Goal: Task Accomplishment & Management: Manage account settings

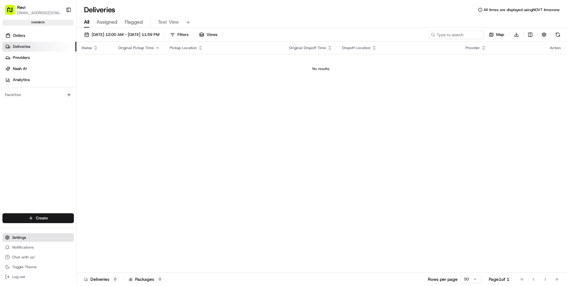
click at [25, 240] on button "Settings" at bounding box center [37, 237] width 71 height 9
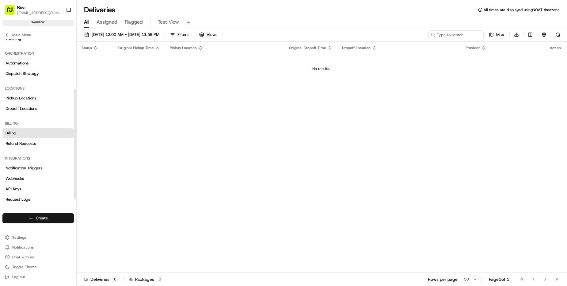
scroll to position [78, 0]
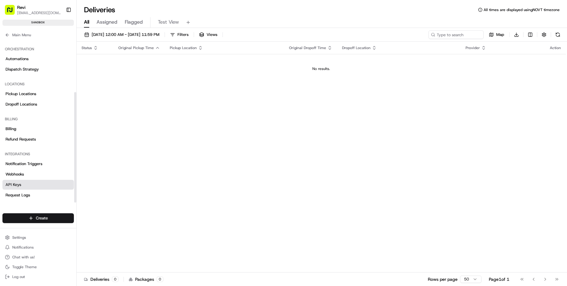
click at [29, 185] on link "API Keys" at bounding box center [37, 185] width 71 height 10
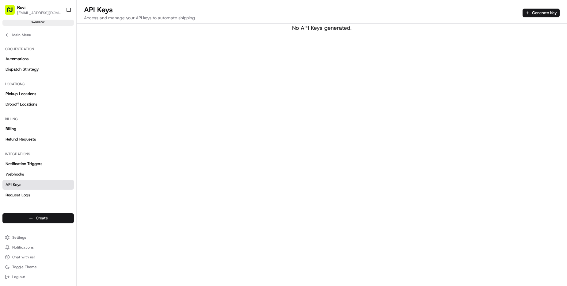
click at [239, 53] on div "API Keys Access and manage your API keys to automate shipping. Generate Key No …" at bounding box center [322, 143] width 491 height 286
click at [259, 65] on div "API Keys Access and manage your API keys to automate shipping. Generate Key No …" at bounding box center [322, 143] width 491 height 286
click at [274, 86] on div "API Keys Access and manage your API keys to automate shipping. Generate Key No …" at bounding box center [322, 143] width 491 height 286
drag, startPoint x: 278, startPoint y: 24, endPoint x: 292, endPoint y: 39, distance: 20.0
click at [278, 24] on div "No API Keys generated." at bounding box center [322, 28] width 491 height 9
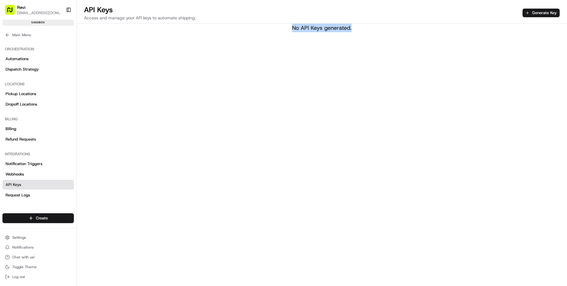
drag, startPoint x: 294, startPoint y: 42, endPoint x: 297, endPoint y: 41, distance: 3.4
click at [295, 42] on div "API Keys Access and manage your API keys to automate shipping. Generate Key No …" at bounding box center [322, 143] width 491 height 286
click at [507, 15] on button "Generate Key" at bounding box center [541, 13] width 37 height 9
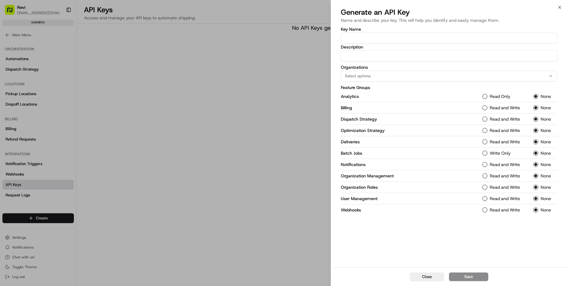
click at [388, 243] on div "Key Name Description Organizations Select options Feature Groups Analytics Read…" at bounding box center [449, 146] width 236 height 241
click at [507, 75] on div "Select options" at bounding box center [448, 76] width 213 height 6
click at [246, 124] on div at bounding box center [283, 143] width 567 height 286
click at [85, 31] on div at bounding box center [283, 143] width 567 height 286
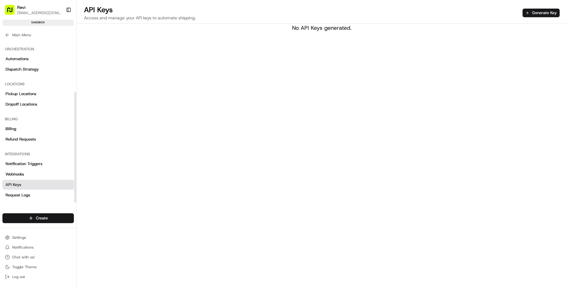
click at [19, 7] on span "Revi" at bounding box center [21, 7] width 8 height 6
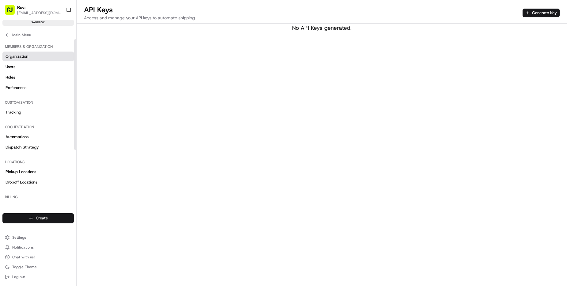
click at [35, 58] on link "Organization" at bounding box center [37, 57] width 71 height 10
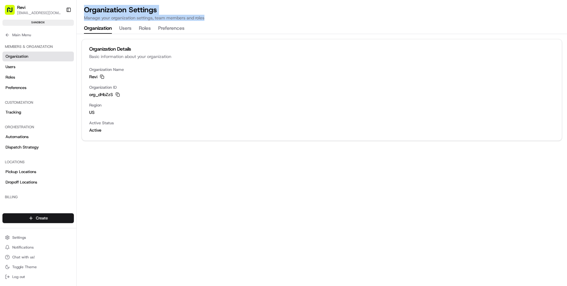
drag, startPoint x: 209, startPoint y: 20, endPoint x: 215, endPoint y: 3, distance: 18.4
click at [215, 3] on div "Organization Settings Manage your organization settings, team members and roles…" at bounding box center [322, 17] width 491 height 34
click at [243, 29] on div "Organization Settings Manage your organization settings, team members and roles…" at bounding box center [322, 19] width 491 height 29
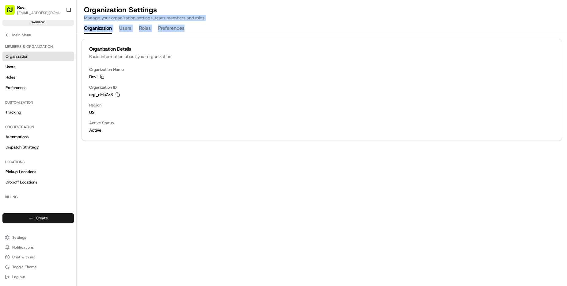
drag, startPoint x: 236, startPoint y: 31, endPoint x: 243, endPoint y: 14, distance: 17.9
click at [240, 13] on div "Organization Settings Manage your organization settings, team members and roles…" at bounding box center [322, 19] width 491 height 29
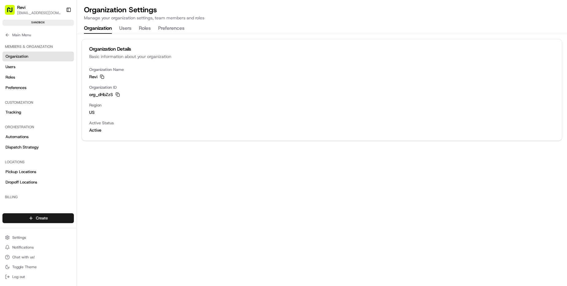
click at [257, 27] on div "Organization Settings Manage your organization settings, team members and roles…" at bounding box center [322, 19] width 491 height 29
click at [33, 239] on button "Settings" at bounding box center [37, 237] width 71 height 9
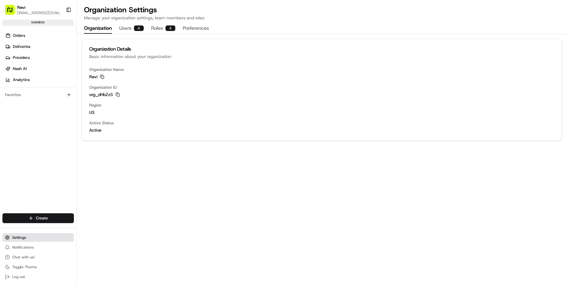
click at [34, 239] on button "Settings" at bounding box center [37, 237] width 71 height 9
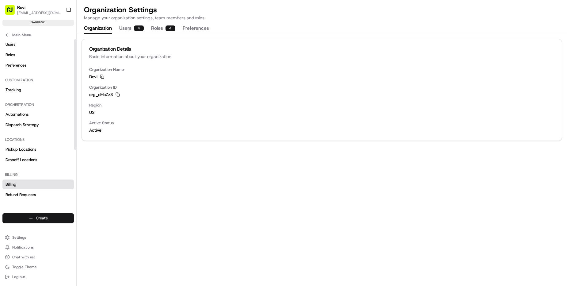
scroll to position [78, 0]
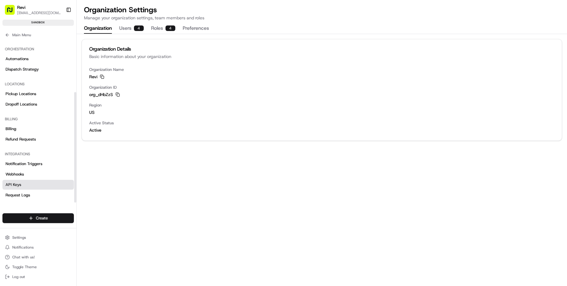
click at [28, 188] on link "API Keys" at bounding box center [37, 185] width 71 height 10
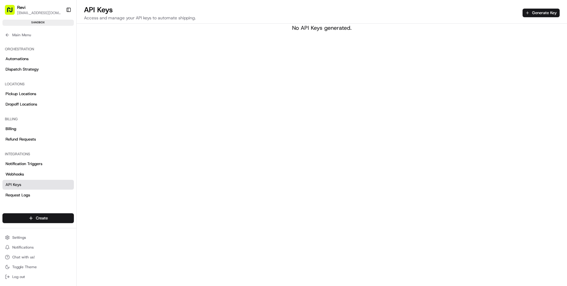
click at [507, 14] on div "API Keys Access and manage your API keys to automate shipping. Generate Key" at bounding box center [322, 14] width 491 height 19
click at [507, 12] on button "Generate Key" at bounding box center [541, 13] width 37 height 9
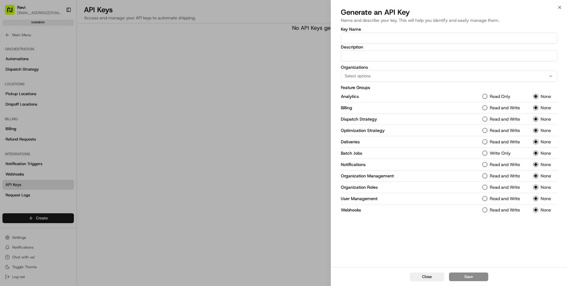
click at [376, 75] on div "Select options" at bounding box center [448, 76] width 213 height 6
click at [373, 109] on span "Revi" at bounding box center [388, 110] width 75 height 6
drag, startPoint x: 275, startPoint y: 89, endPoint x: 279, endPoint y: 86, distance: 4.6
click at [275, 89] on div at bounding box center [283, 143] width 567 height 286
click at [357, 75] on icon "button" at bounding box center [357, 76] width 4 height 4
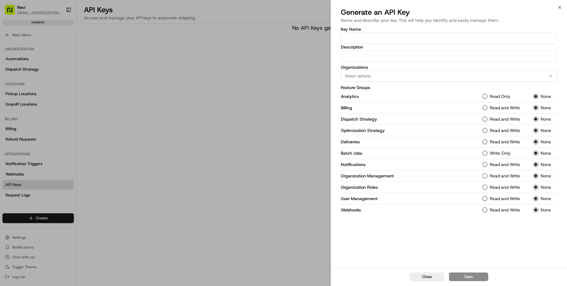
click at [233, 83] on div at bounding box center [283, 143] width 567 height 286
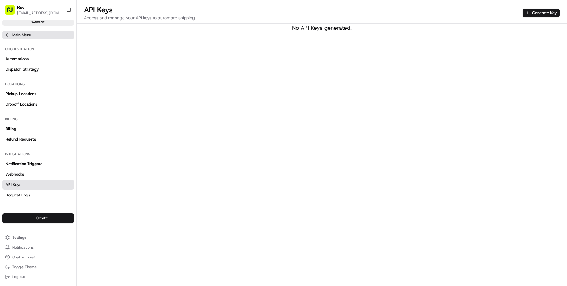
click at [21, 31] on button "Main Menu" at bounding box center [37, 35] width 71 height 9
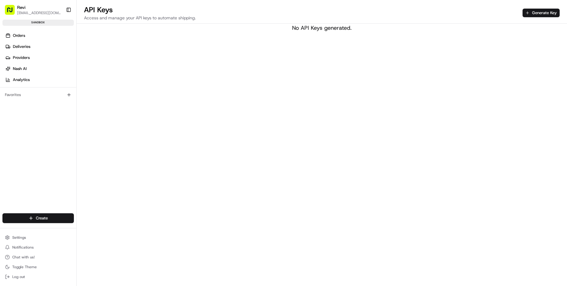
click at [21, 9] on span "Revi" at bounding box center [21, 7] width 8 height 6
click at [24, 240] on button "Settings" at bounding box center [37, 237] width 71 height 9
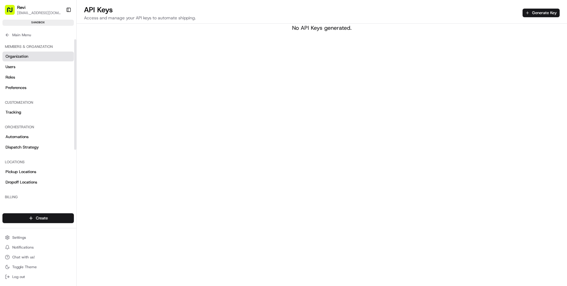
click at [34, 55] on link "Organization" at bounding box center [37, 57] width 71 height 10
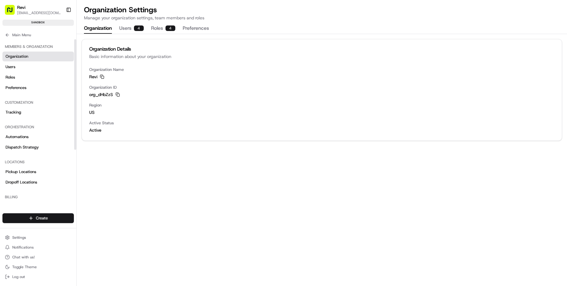
click at [137, 25] on div "4" at bounding box center [139, 28] width 10 height 6
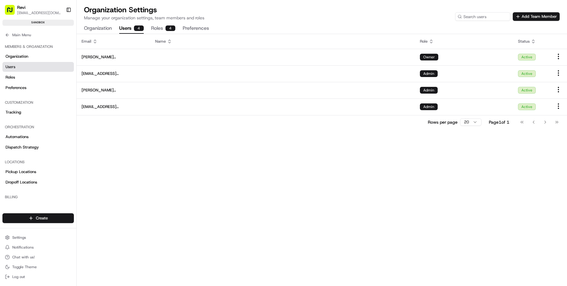
click at [163, 28] on button "Roles 4" at bounding box center [163, 28] width 24 height 10
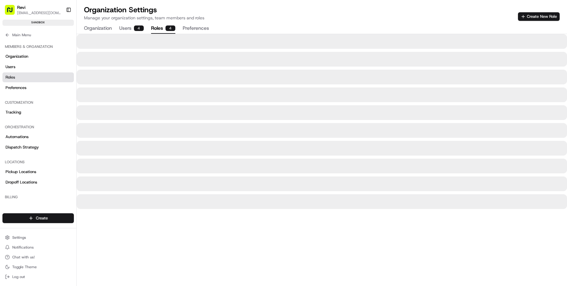
click at [152, 19] on p "Manage your organization settings, team members and roles" at bounding box center [144, 18] width 121 height 6
click at [138, 21] on div "Organization Settings Manage your organization settings, team members and roles…" at bounding box center [322, 19] width 491 height 29
drag, startPoint x: 157, startPoint y: 19, endPoint x: 217, endPoint y: 19, distance: 60.1
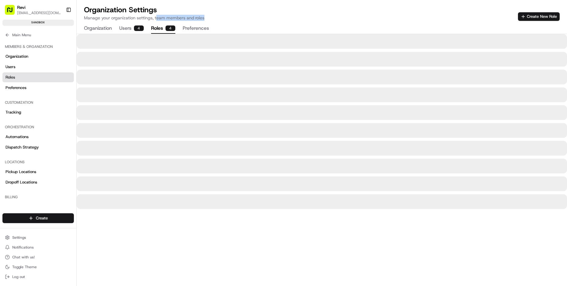
click at [217, 19] on div "Organization Settings Manage your organization settings, team members and roles…" at bounding box center [322, 13] width 476 height 16
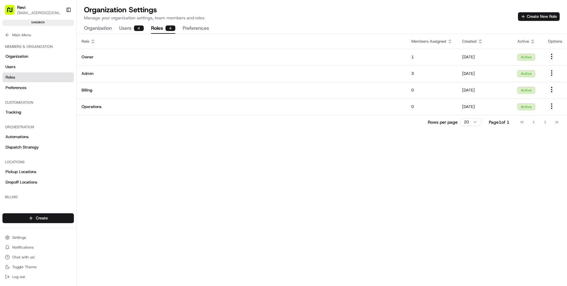
click at [195, 33] on button "Preferences" at bounding box center [196, 28] width 26 height 10
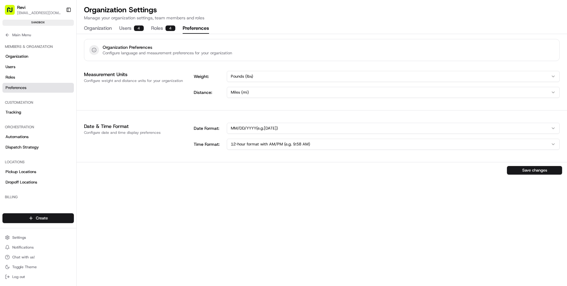
click at [297, 74] on html "Revi [EMAIL_ADDRESS][DOMAIN_NAME] Toggle Sidebar sandbox Orders Deliveries Prov…" at bounding box center [283, 143] width 567 height 286
click at [289, 53] on html "Revi [EMAIL_ADDRESS][DOMAIN_NAME] Toggle Sidebar sandbox Orders Deliveries Prov…" at bounding box center [283, 143] width 567 height 286
click at [139, 29] on div "4" at bounding box center [139, 28] width 10 height 6
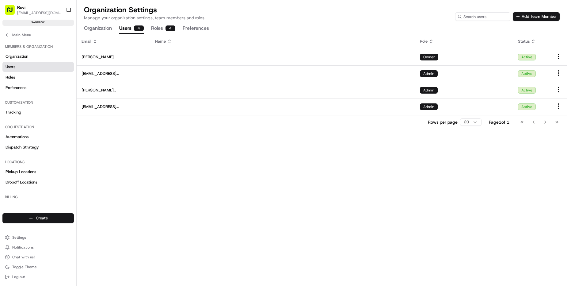
click at [99, 30] on button "Organization" at bounding box center [98, 28] width 28 height 10
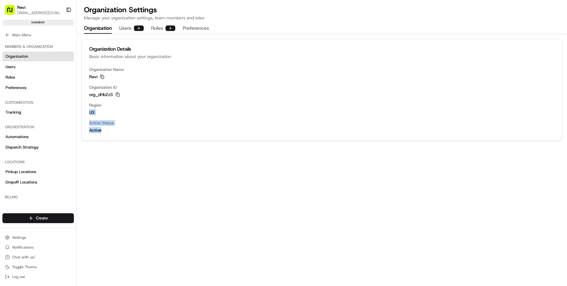
drag, startPoint x: 168, startPoint y: 88, endPoint x: 179, endPoint y: 78, distance: 15.0
click at [177, 79] on div "Organization Name Revi Copy Revi Organization ID org_dHbZzS Copy org_dHbZzS Reg…" at bounding box center [322, 104] width 480 height 74
click at [211, 131] on span "Active" at bounding box center [321, 130] width 465 height 6
click at [117, 95] on icon "button" at bounding box center [118, 94] width 4 height 4
click at [161, 106] on span "Region" at bounding box center [321, 105] width 465 height 6
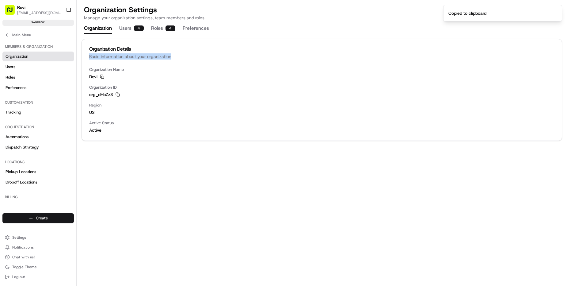
drag, startPoint x: 174, startPoint y: 55, endPoint x: 177, endPoint y: 45, distance: 10.5
click at [176, 46] on div "Organization Details Basic information about your organization" at bounding box center [322, 53] width 480 height 28
click at [191, 62] on div "Organization Details Basic information about your organization" at bounding box center [322, 53] width 480 height 28
click at [187, 59] on div at bounding box center [187, 59] width 0 height 0
click at [123, 244] on div at bounding box center [61, 286] width 123 height 0
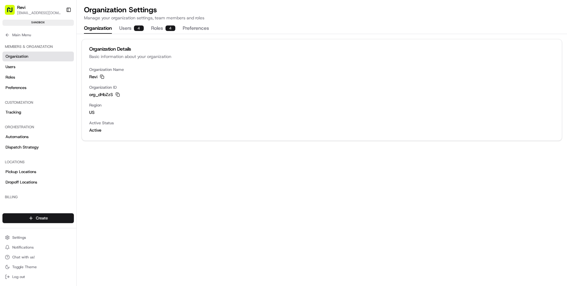
click at [248, 93] on div "org_dHbZzS Copy org_dHbZzS" at bounding box center [321, 94] width 465 height 6
click at [23, 8] on span "Revi" at bounding box center [21, 7] width 8 height 6
click at [10, 8] on rect "button" at bounding box center [10, 10] width 10 height 10
click at [24, 7] on span "Revi" at bounding box center [21, 7] width 8 height 6
click at [66, 9] on button "Toggle Sidebar" at bounding box center [68, 10] width 10 height 10
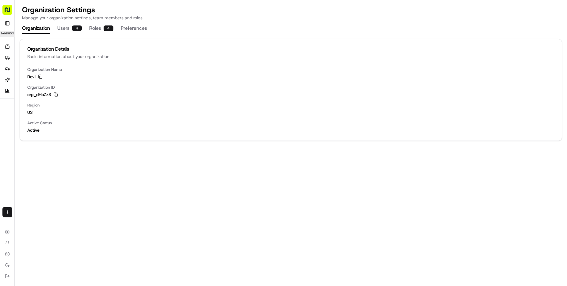
click at [8, 8] on rect "button" at bounding box center [7, 10] width 10 height 10
click at [12, 26] on div "Revi [EMAIL_ADDRESS][DOMAIN_NAME] Toggle Sidebar sandbox" at bounding box center [7, 19] width 14 height 39
click at [7, 23] on button "Toggle Sidebar" at bounding box center [7, 23] width 10 height 10
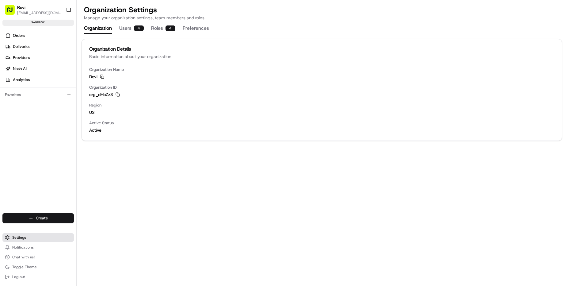
click at [36, 238] on button "Settings" at bounding box center [37, 237] width 71 height 9
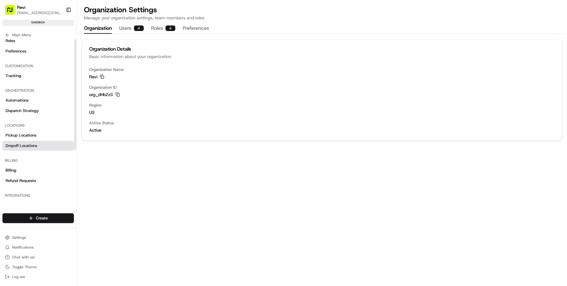
scroll to position [78, 0]
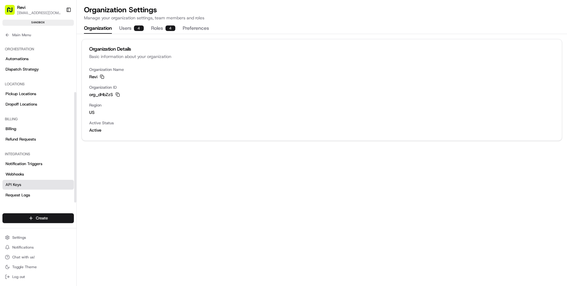
click at [23, 187] on link "API Keys" at bounding box center [37, 185] width 71 height 10
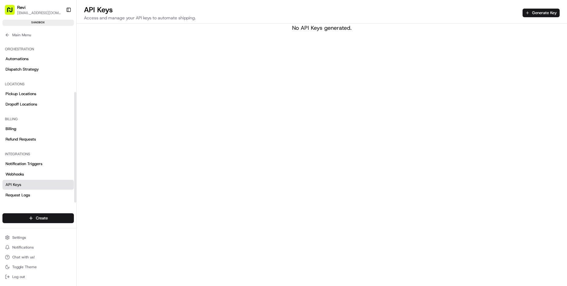
click at [1, 145] on div "Billing Billing Refund Requests" at bounding box center [38, 129] width 76 height 35
drag, startPoint x: 136, startPoint y: 50, endPoint x: 139, endPoint y: 82, distance: 32.3
click at [136, 50] on div "API Keys Access and manage your API keys to automate shipping. Generate Key No …" at bounding box center [322, 143] width 491 height 286
click at [243, 111] on div "API Keys Access and manage your API keys to automate shipping. Generate Key No …" at bounding box center [322, 143] width 491 height 286
click at [36, 238] on button "Settings" at bounding box center [37, 237] width 71 height 9
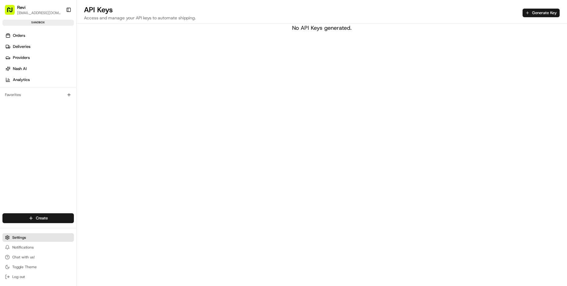
click at [44, 239] on button "Settings" at bounding box center [37, 237] width 71 height 9
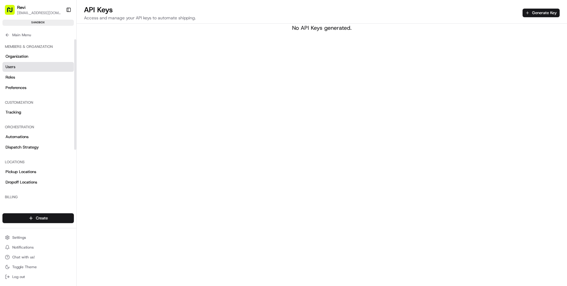
click at [25, 65] on link "Users" at bounding box center [37, 67] width 71 height 10
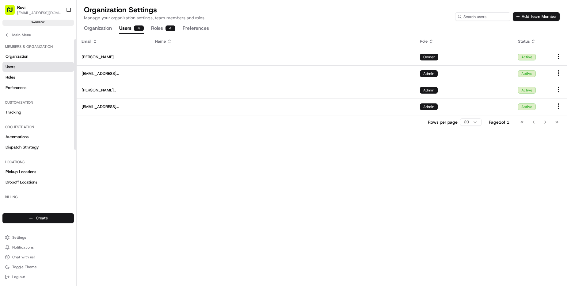
click at [142, 28] on div "4" at bounding box center [139, 28] width 10 height 6
click at [507, 17] on button "Add Team Member" at bounding box center [536, 16] width 47 height 9
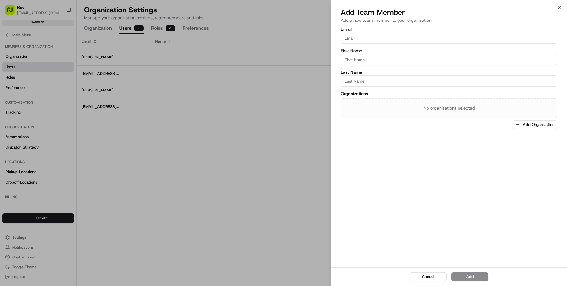
click at [413, 39] on input "Email" at bounding box center [449, 38] width 216 height 11
paste input "[PERSON_NAME][EMAIL_ADDRESS][DOMAIN_NAME]"
type input "[PERSON_NAME][EMAIL_ADDRESS][DOMAIN_NAME]"
click at [442, 174] on div "Email [PERSON_NAME][EMAIL_ADDRESS][DOMAIN_NAME] First Name Last Name Organizati…" at bounding box center [449, 146] width 236 height 241
click at [507, 125] on button "Add Organization" at bounding box center [535, 124] width 44 height 9
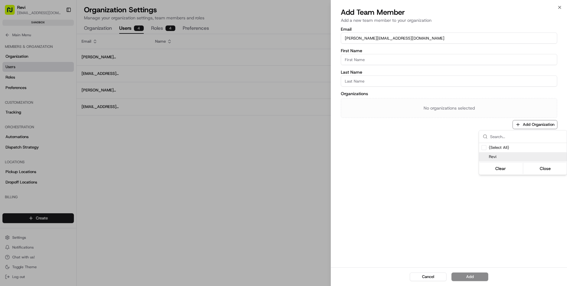
click at [507, 159] on span "Revi" at bounding box center [526, 157] width 75 height 6
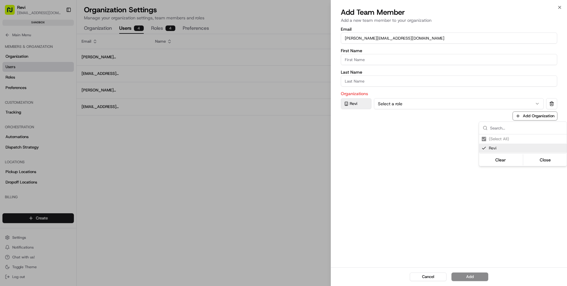
click at [403, 162] on div at bounding box center [283, 143] width 567 height 286
click at [424, 106] on button "Select a role" at bounding box center [459, 103] width 170 height 11
click at [419, 137] on div "Email [PERSON_NAME][EMAIL_ADDRESS][DOMAIN_NAME] First Name Last Name Organizati…" at bounding box center [449, 146] width 236 height 241
click at [503, 153] on div "Email [PERSON_NAME][EMAIL_ADDRESS][DOMAIN_NAME] First Name Last Name Organizati…" at bounding box center [449, 146] width 236 height 241
click at [382, 82] on input "Last Name" at bounding box center [449, 80] width 216 height 11
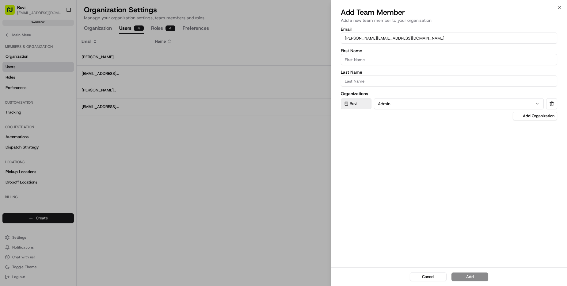
click at [471, 194] on div "Email [PERSON_NAME][EMAIL_ADDRESS][DOMAIN_NAME] First Name Last Name Organizati…" at bounding box center [449, 146] width 236 height 241
click at [373, 57] on input "First Name" at bounding box center [449, 59] width 216 height 11
type input "Sure"
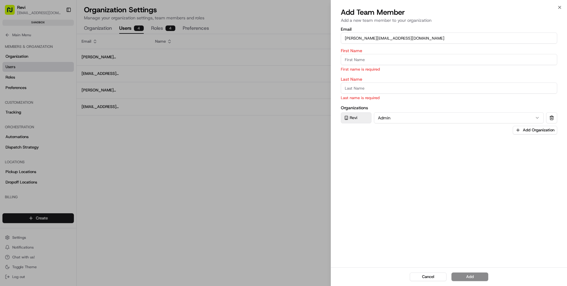
click at [357, 40] on input "[PERSON_NAME][EMAIL_ADDRESS][DOMAIN_NAME]" at bounding box center [449, 38] width 216 height 11
click at [370, 57] on input "First Name" at bounding box center [449, 59] width 216 height 11
paste input "[PERSON_NAME]"
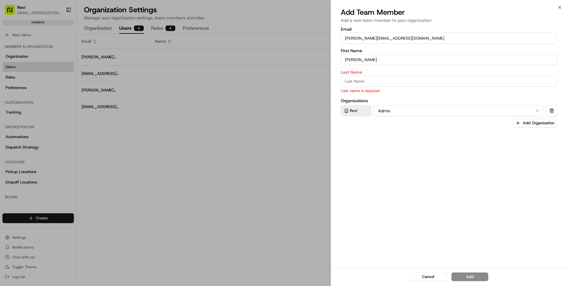
type input "[PERSON_NAME]"
click at [373, 80] on input "Last Name" at bounding box center [449, 80] width 216 height 11
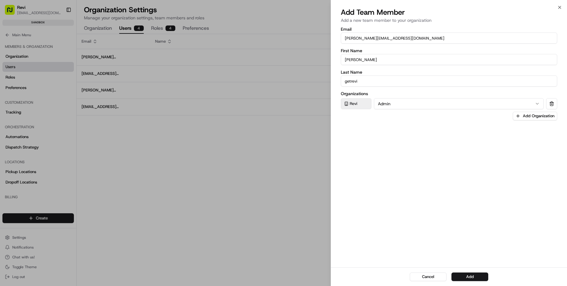
type input "getrevi"
click at [410, 186] on div "Email [PERSON_NAME][EMAIL_ADDRESS][DOMAIN_NAME] First Name [PERSON_NAME] Last N…" at bounding box center [449, 146] width 236 height 241
click at [474, 242] on div "Email [PERSON_NAME][EMAIL_ADDRESS][DOMAIN_NAME] First Name [PERSON_NAME] Last N…" at bounding box center [449, 146] width 236 height 241
click at [390, 185] on div "Email [PERSON_NAME][EMAIL_ADDRESS][DOMAIN_NAME] First Name [PERSON_NAME] Last N…" at bounding box center [449, 146] width 236 height 241
click at [447, 176] on div "Email [PERSON_NAME][EMAIL_ADDRESS][DOMAIN_NAME] First Name [PERSON_NAME] Last N…" at bounding box center [449, 146] width 236 height 241
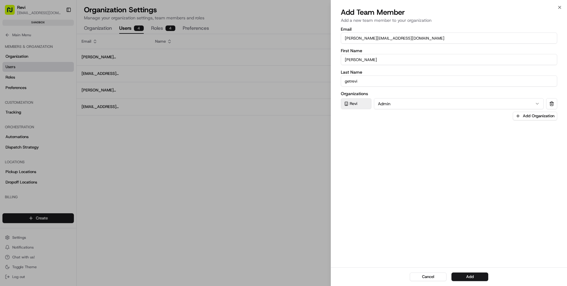
click at [470, 244] on div "Email [PERSON_NAME][EMAIL_ADDRESS][DOMAIN_NAME] First Name [PERSON_NAME] Last N…" at bounding box center [449, 146] width 236 height 241
click at [471, 244] on button "Add" at bounding box center [470, 276] width 37 height 9
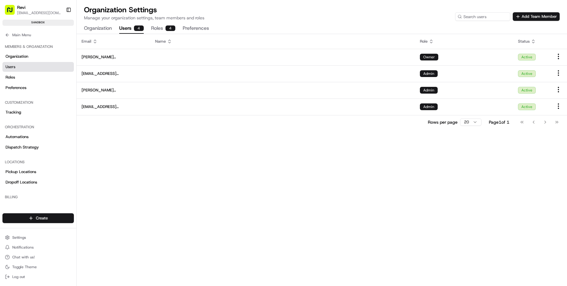
click at [398, 186] on div "Email Name Role Status [PERSON_NAME][EMAIL_ADDRESS][DOMAIN_NAME] Owner Active […" at bounding box center [322, 160] width 491 height 252
click at [184, 173] on div "Email Name Role Status [PERSON_NAME][EMAIL_ADDRESS][DOMAIN_NAME] Owner Active […" at bounding box center [322, 160] width 491 height 252
click at [176, 205] on div "Email Name Role Status [PERSON_NAME][EMAIL_ADDRESS][DOMAIN_NAME] Owner Active […" at bounding box center [322, 160] width 491 height 252
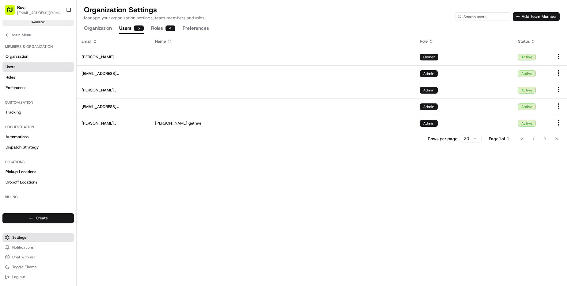
click at [30, 233] on button "Settings" at bounding box center [37, 237] width 71 height 9
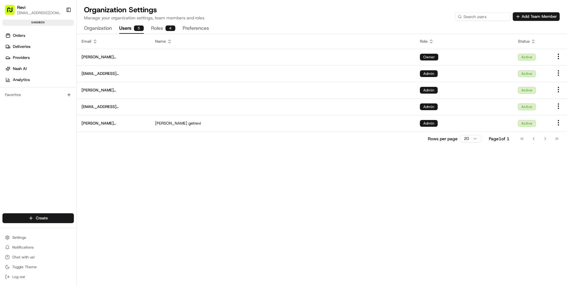
click at [43, 242] on ul "Settings Notifications Chat with us! Toggle Theme Log out" at bounding box center [37, 257] width 71 height 48
click at [43, 240] on button "Settings" at bounding box center [37, 237] width 71 height 9
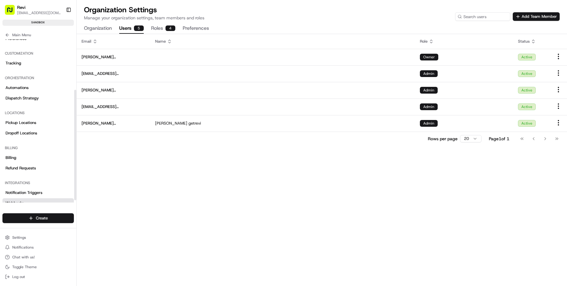
scroll to position [78, 0]
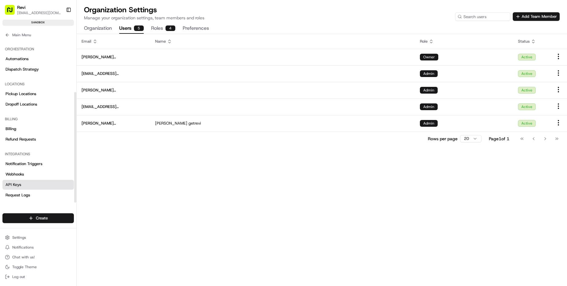
click at [28, 183] on link "API Keys" at bounding box center [37, 185] width 71 height 10
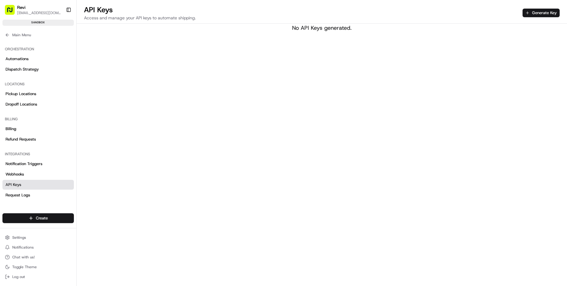
click at [233, 215] on div "API Keys Access and manage your API keys to automate shipping. Generate Key No …" at bounding box center [322, 143] width 491 height 286
click at [7, 36] on icon at bounding box center [7, 34] width 2 height 3
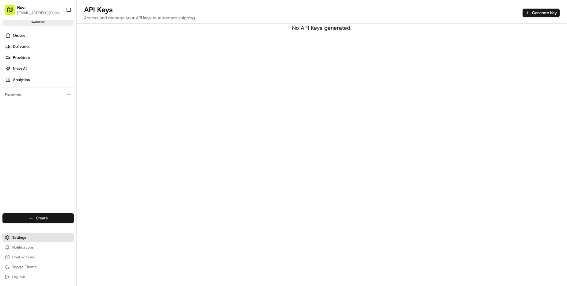
click at [29, 239] on button "Settings" at bounding box center [37, 237] width 71 height 9
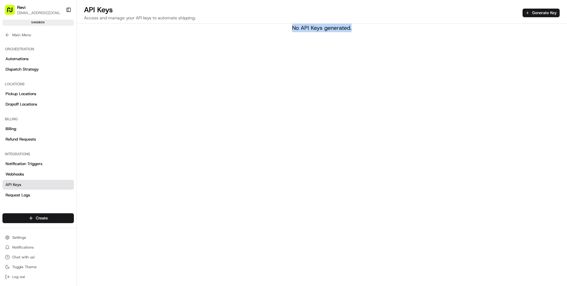
drag, startPoint x: 361, startPoint y: 34, endPoint x: 274, endPoint y: 30, distance: 86.6
click at [274, 30] on div "API Keys Access and manage your API keys to automate shipping. Generate Key No …" at bounding box center [322, 143] width 491 height 286
click at [332, 31] on div "No API Keys generated." at bounding box center [322, 28] width 491 height 9
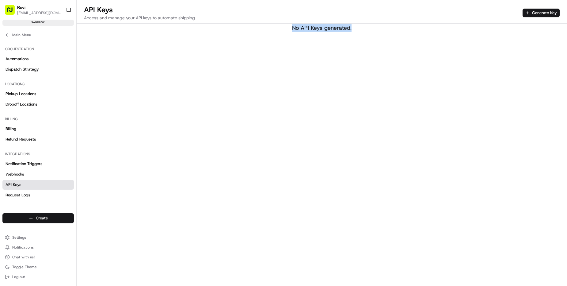
click at [356, 31] on div "No API Keys generated." at bounding box center [322, 28] width 491 height 9
click at [356, 52] on div "API Keys Access and manage your API keys to automate shipping. Generate Key No …" at bounding box center [322, 143] width 491 height 286
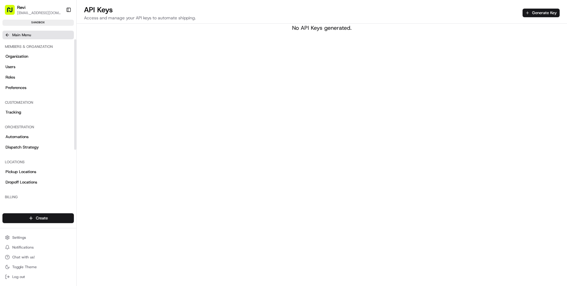
click at [26, 36] on span "Main Menu" at bounding box center [21, 35] width 19 height 5
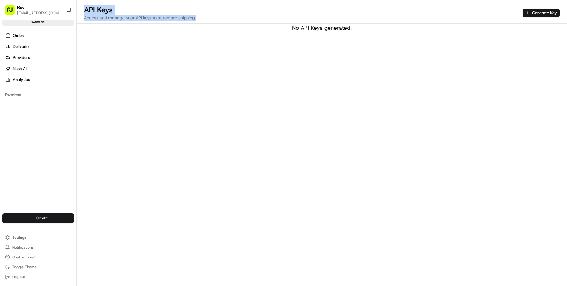
drag, startPoint x: 199, startPoint y: 16, endPoint x: 82, endPoint y: 8, distance: 117.7
click at [82, 8] on div "API Keys Access and manage your API keys to automate shipping. Generate Key" at bounding box center [322, 14] width 491 height 19
click at [194, 20] on p "Access and manage your API keys to automate shipping." at bounding box center [140, 18] width 112 height 6
click at [342, 31] on div "No API Keys generated." at bounding box center [322, 28] width 491 height 9
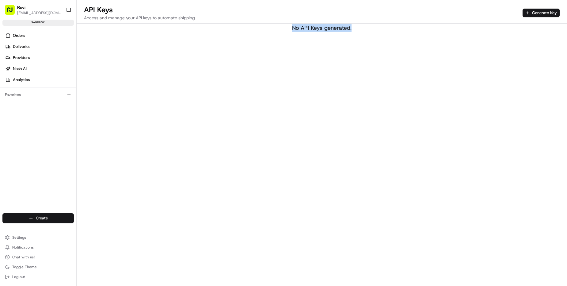
click at [342, 31] on div "No API Keys generated." at bounding box center [322, 28] width 491 height 9
click at [317, 52] on div "API Keys Access and manage your API keys to automate shipping. Generate Key No …" at bounding box center [322, 143] width 491 height 286
click at [14, 237] on span "Settings" at bounding box center [19, 237] width 14 height 5
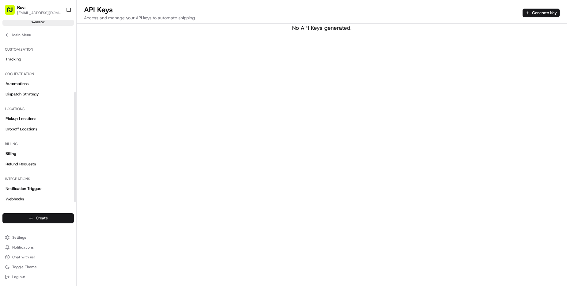
scroll to position [78, 0]
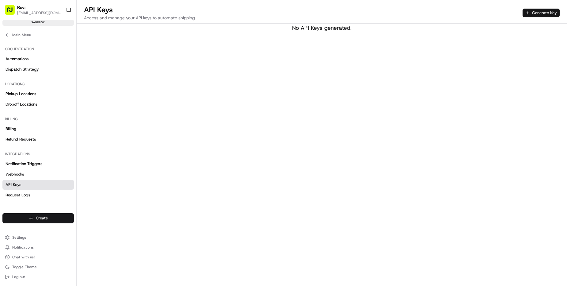
click at [507, 13] on button "Generate Key" at bounding box center [541, 13] width 37 height 9
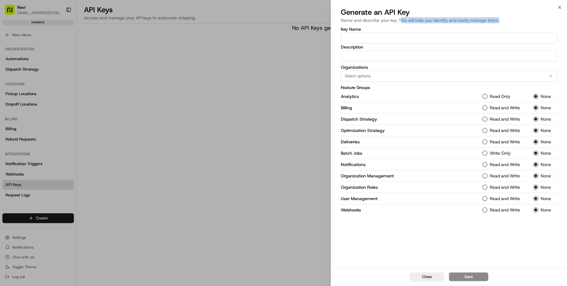
drag, startPoint x: 402, startPoint y: 20, endPoint x: 518, endPoint y: 20, distance: 116.8
click at [507, 20] on p "Name and describe your key. This will help you identify and easily manage them." at bounding box center [449, 20] width 216 height 6
click at [391, 39] on input "Key Name" at bounding box center [449, 38] width 216 height 11
drag, startPoint x: 372, startPoint y: 253, endPoint x: 89, endPoint y: 130, distance: 308.4
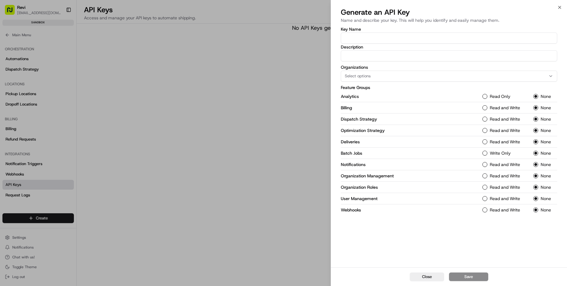
click at [371, 244] on div "Key Name Description Organizations Select options Feature Groups Analytics Read…" at bounding box center [449, 146] width 236 height 241
click at [414, 38] on input "Key Name" at bounding box center [449, 38] width 216 height 11
paste input "Revi Pulse"
type input "Revi Pulse"
click at [386, 61] on input "Description" at bounding box center [449, 55] width 216 height 11
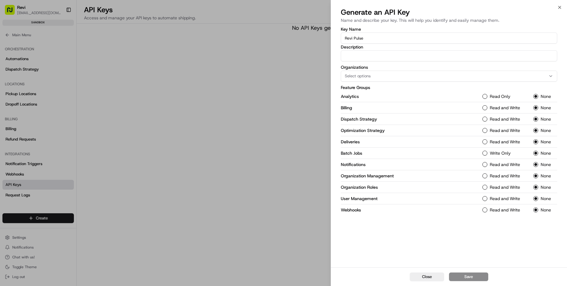
click at [367, 78] on span "Select options" at bounding box center [358, 76] width 26 height 6
click at [380, 107] on span "Revi" at bounding box center [388, 110] width 75 height 6
drag, startPoint x: 401, startPoint y: 234, endPoint x: 498, endPoint y: 116, distance: 152.4
click at [401, 233] on div at bounding box center [283, 143] width 567 height 286
click at [495, 109] on label "Read and Write" at bounding box center [505, 107] width 30 height 4
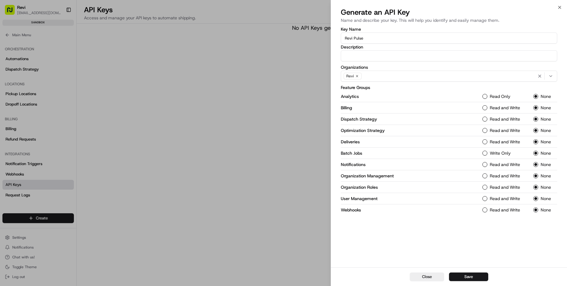
click at [488, 109] on button "Read and Write" at bounding box center [485, 107] width 5 height 5
click at [495, 121] on label "Read and Write" at bounding box center [505, 119] width 30 height 4
click at [488, 121] on Strategy-1 "Read and Write" at bounding box center [485, 119] width 5 height 5
click at [495, 132] on label "Read and Write" at bounding box center [505, 130] width 30 height 4
click at [488, 132] on Strategy-1 "Read and Write" at bounding box center [485, 130] width 5 height 5
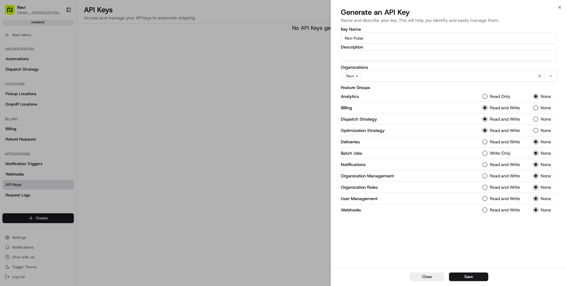
click at [498, 144] on label "Read and Write" at bounding box center [505, 142] width 30 height 4
click at [488, 144] on button "Read and Write" at bounding box center [485, 141] width 5 height 5
click at [493, 156] on div "Batch Jobs Write Only None" at bounding box center [449, 152] width 216 height 11
click at [495, 152] on label "Write Only" at bounding box center [500, 153] width 21 height 4
click at [488, 152] on Jobs-1 "Write Only" at bounding box center [485, 153] width 5 height 5
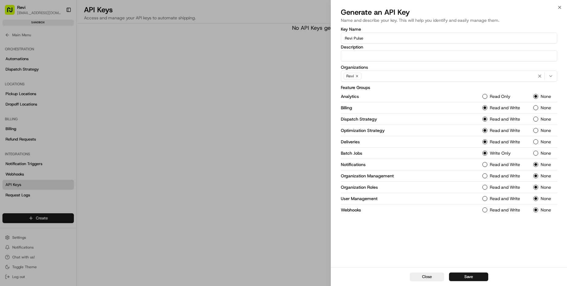
click at [493, 163] on label "Read and Write" at bounding box center [505, 164] width 30 height 4
click at [488, 163] on button "Read and Write" at bounding box center [485, 164] width 5 height 5
click at [503, 95] on label "Read Only" at bounding box center [500, 96] width 21 height 4
click at [488, 95] on button "Read Only" at bounding box center [485, 96] width 5 height 5
click at [507, 210] on label "Read and Write" at bounding box center [505, 210] width 30 height 4
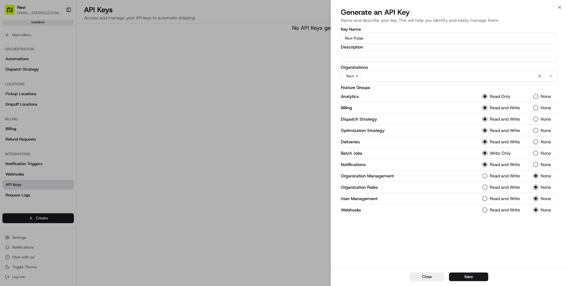
click at [488, 210] on button "Read and Write" at bounding box center [485, 209] width 5 height 5
click at [435, 236] on div "Key Name Revi Pulse Description Organizations Revi Feature Groups Analytics Rea…" at bounding box center [449, 146] width 236 height 241
click at [251, 194] on div at bounding box center [283, 143] width 567 height 286
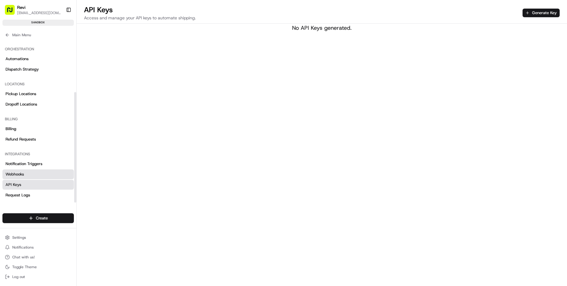
click at [31, 175] on link "Webhooks" at bounding box center [37, 174] width 71 height 10
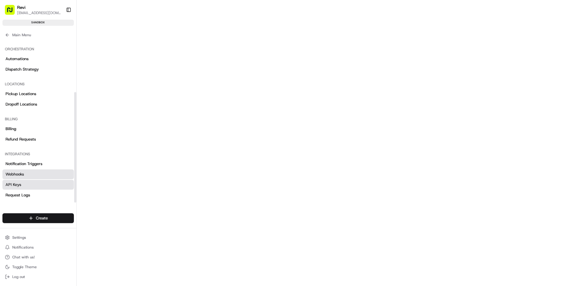
click at [41, 186] on link "API Keys" at bounding box center [37, 185] width 71 height 10
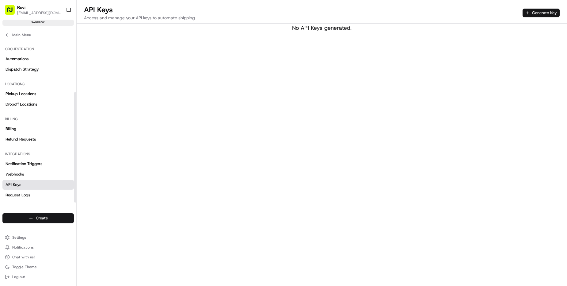
click at [507, 13] on button "Generate Key" at bounding box center [541, 13] width 37 height 9
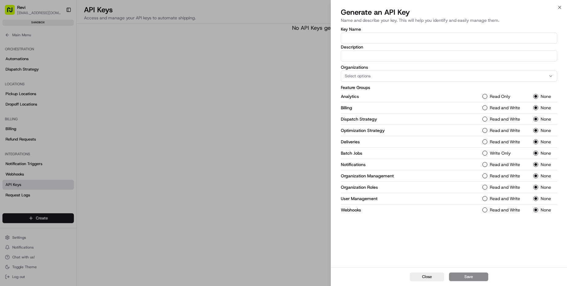
click at [427, 39] on input "Key Name" at bounding box center [449, 38] width 216 height 11
paste input "Revi Pulse"
type input "Revi Pulse"
click at [369, 77] on span "Select options" at bounding box center [358, 76] width 26 height 6
click at [363, 109] on span "Revi" at bounding box center [388, 110] width 75 height 6
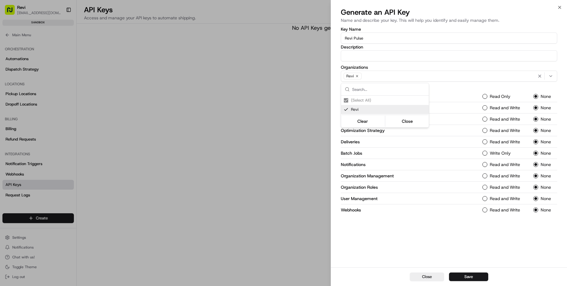
click at [450, 233] on div at bounding box center [283, 143] width 567 height 286
click at [486, 96] on button "Read Only" at bounding box center [485, 96] width 5 height 5
click at [490, 108] on label "Read and Write" at bounding box center [505, 107] width 30 height 4
click at [488, 108] on button "Read and Write" at bounding box center [485, 107] width 5 height 5
click at [490, 120] on div "Read and Write" at bounding box center [505, 119] width 44 height 5
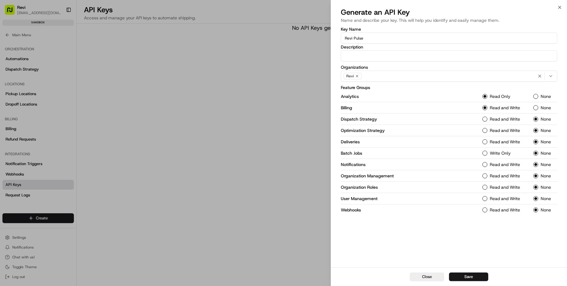
click at [485, 119] on Strategy-1 "Read and Write" at bounding box center [485, 119] width 5 height 5
click at [485, 132] on Strategy-1 "Read and Write" at bounding box center [485, 130] width 5 height 5
click at [485, 143] on button "Read and Write" at bounding box center [485, 141] width 5 height 5
click at [484, 154] on Jobs-1 "Write Only" at bounding box center [485, 153] width 5 height 5
click at [486, 165] on button "Read and Write" at bounding box center [485, 164] width 5 height 5
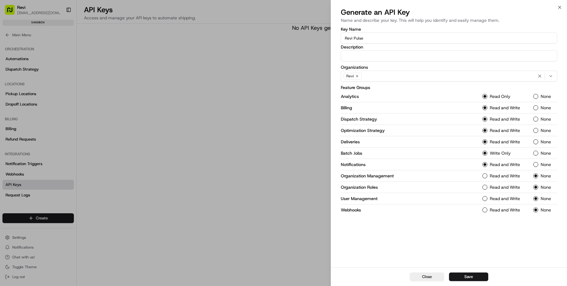
type button "read-write"
click at [481, 244] on button "Save" at bounding box center [468, 276] width 39 height 9
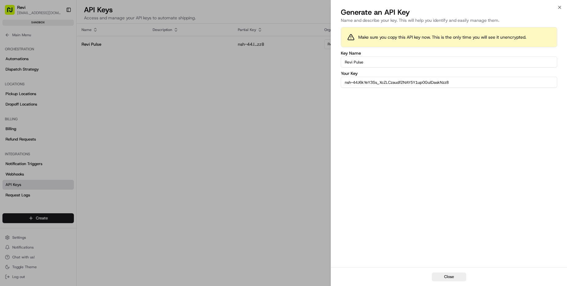
drag, startPoint x: 462, startPoint y: 83, endPoint x: 305, endPoint y: 81, distance: 157.3
click at [305, 82] on body "Revi [EMAIL_ADDRESS][DOMAIN_NAME] Toggle Sidebar sandbox Orders Deliveries Prov…" at bounding box center [283, 143] width 567 height 286
click at [387, 167] on div "Make sure you copy this API key now. This is the only time you will see it unen…" at bounding box center [449, 146] width 216 height 239
click at [250, 151] on div at bounding box center [283, 143] width 567 height 286
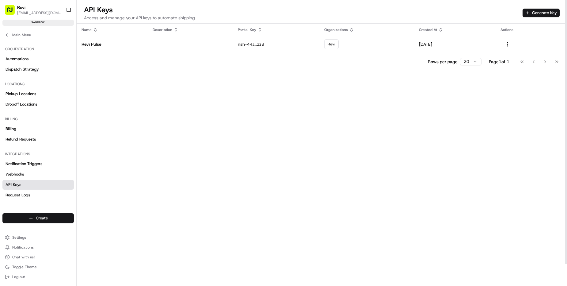
click at [137, 19] on p "Access and manage your API keys to automate shipping." at bounding box center [140, 18] width 112 height 6
click at [205, 19] on div "API Keys Access and manage your API keys to automate shipping. Generate Key" at bounding box center [322, 14] width 491 height 19
click at [11, 37] on button "Main Menu" at bounding box center [37, 35] width 71 height 9
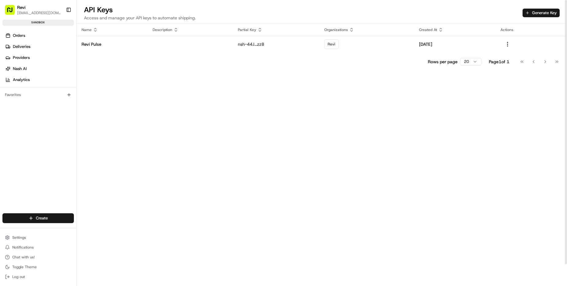
click at [246, 113] on div "Name Description Partial Key Organizations Created At Actions Revi Pulse nsh-44…" at bounding box center [322, 167] width 491 height 286
